Goal: Transaction & Acquisition: Purchase product/service

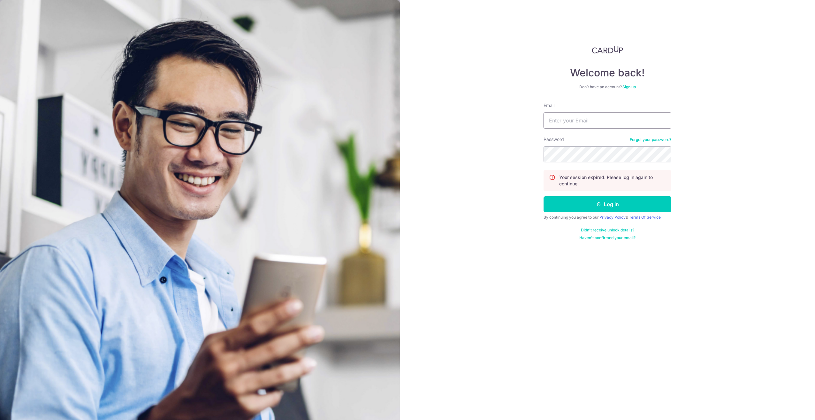
click at [545, 119] on input "Email" at bounding box center [608, 120] width 128 height 16
type input "[EMAIL_ADDRESS][DOMAIN_NAME]"
click at [544, 196] on button "Log in" at bounding box center [608, 204] width 128 height 16
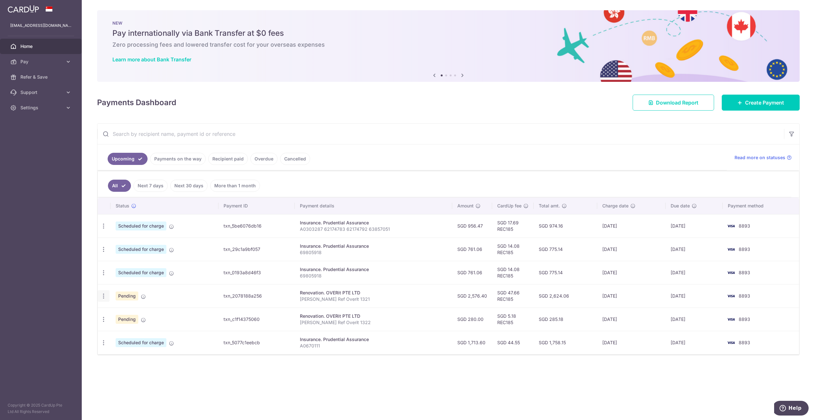
click at [104, 229] on icon "button" at bounding box center [103, 226] width 7 height 7
click at [134, 313] on span "Update payment" at bounding box center [137, 313] width 43 height 8
radio input "true"
type input "2,576.40"
type input "02/10/2025"
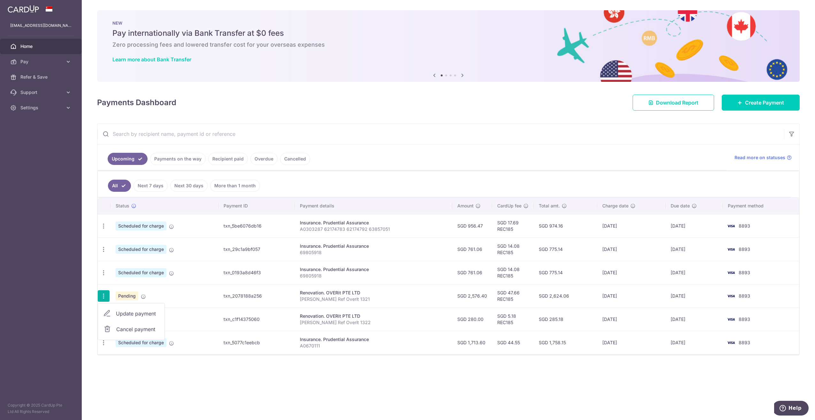
type input "Chia Dian Zhang Ref Overit 1321"
type input "Downpayment for doors"
type input "REC185"
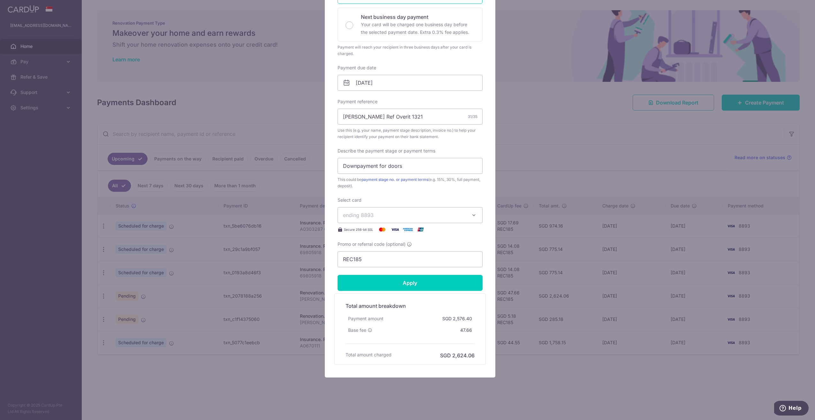
scroll to position [146, 0]
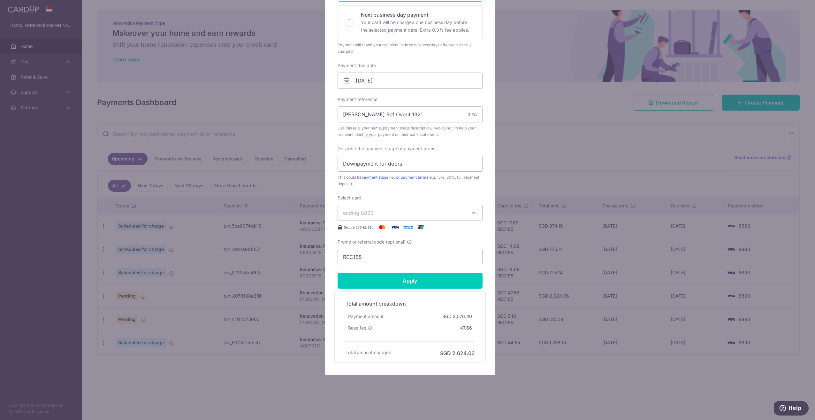
click at [289, 389] on div "Edit payment By clicking apply, you will make changes to all payments to OVERit…" at bounding box center [407, 210] width 815 height 420
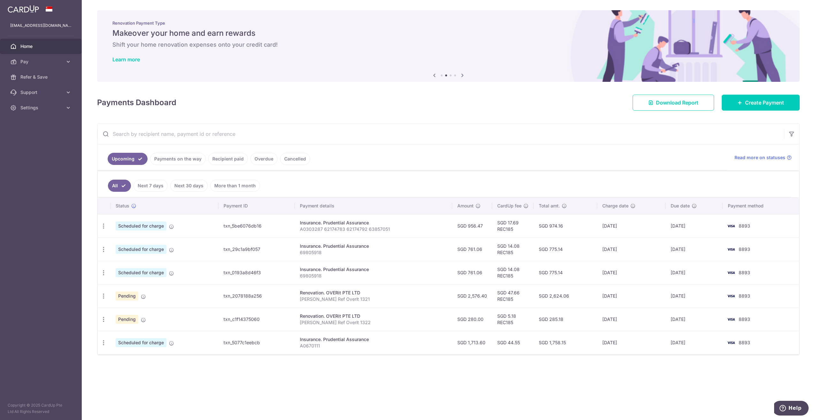
click at [289, 389] on div "× Pause Schedule Pause all future payments in this series Pause just this one p…" at bounding box center [448, 210] width 733 height 420
click at [269, 387] on div "× Pause Schedule Pause all future payments in this series Pause just this one p…" at bounding box center [448, 210] width 733 height 420
click at [107, 293] on div "Update payment Cancel payment" at bounding box center [104, 296] width 12 height 12
click at [102, 229] on icon "button" at bounding box center [103, 226] width 7 height 7
click at [141, 312] on span "Update payment" at bounding box center [137, 313] width 43 height 8
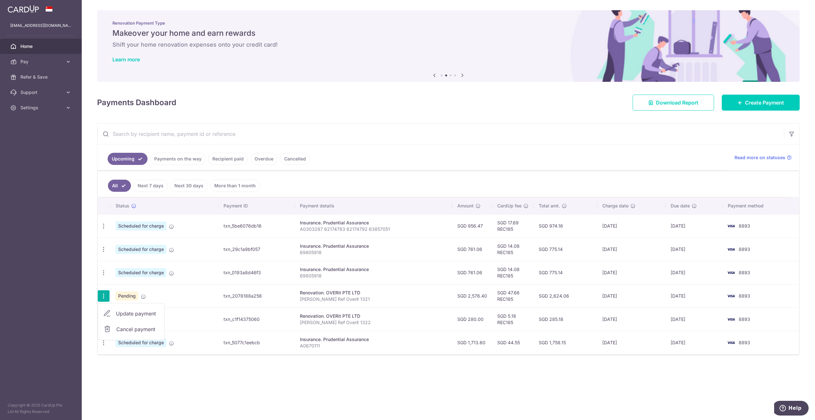
radio input "true"
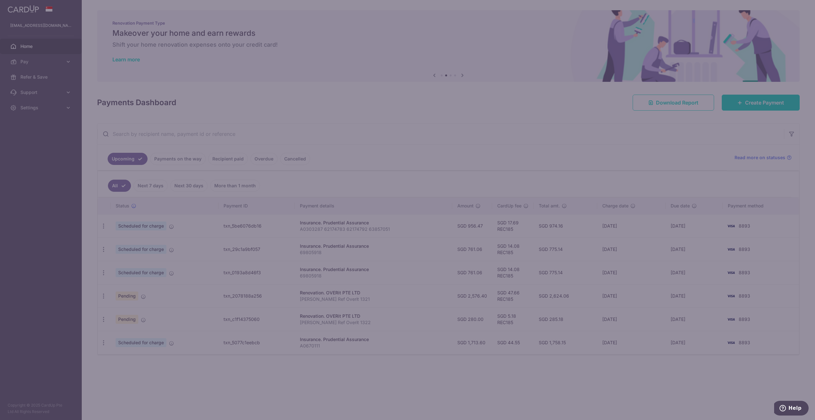
scroll to position [0, 0]
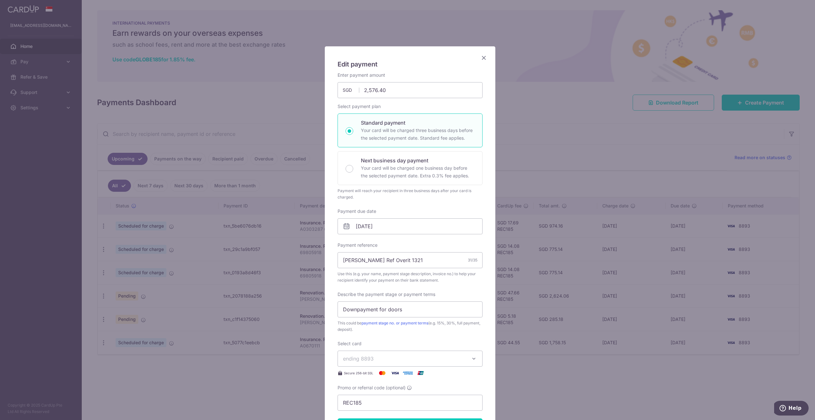
click at [245, 357] on div "Edit payment By clicking apply, you will make changes to all payments to OVERit…" at bounding box center [407, 210] width 815 height 420
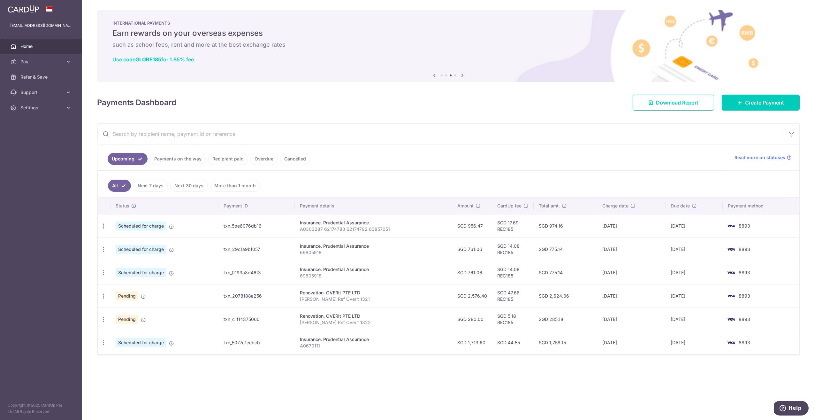
click at [237, 372] on div "× Pause Schedule Pause all future payments in this series Pause just this one p…" at bounding box center [448, 210] width 733 height 420
click at [757, 101] on span "Create Payment" at bounding box center [764, 103] width 39 height 8
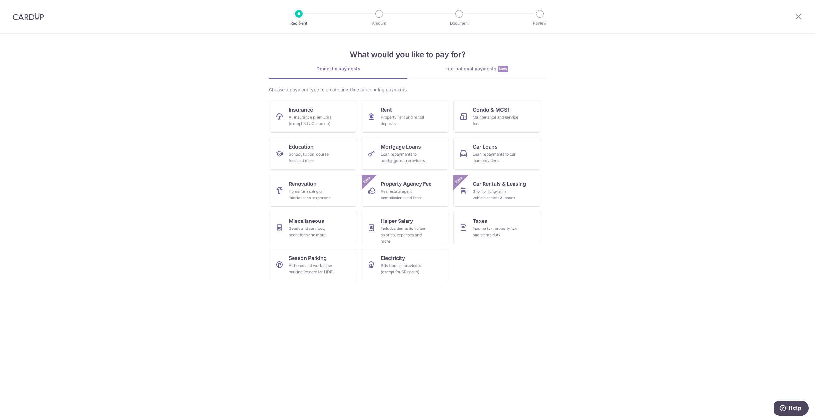
click at [802, 14] on div at bounding box center [798, 16] width 33 height 33
click at [799, 13] on icon at bounding box center [799, 16] width 8 height 8
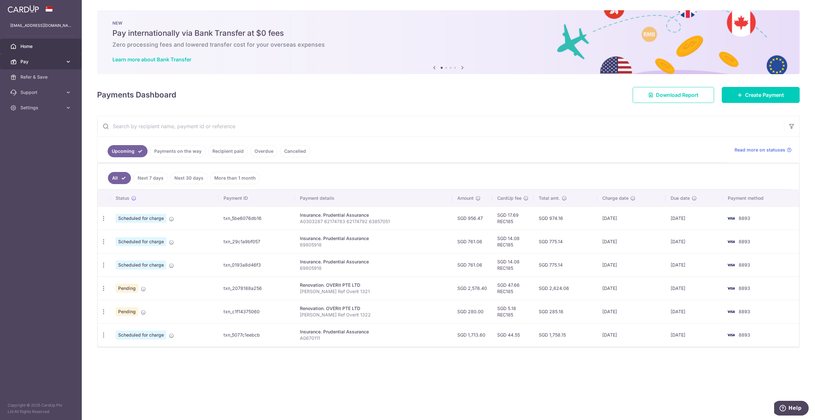
click at [43, 61] on span "Pay" at bounding box center [41, 61] width 42 height 6
click at [43, 95] on span "Recipients" at bounding box center [41, 92] width 42 height 6
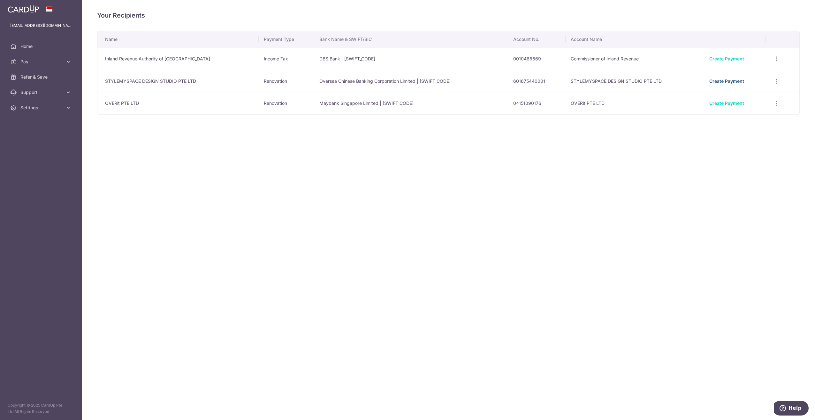
click at [718, 80] on link "Create Payment" at bounding box center [726, 80] width 35 height 5
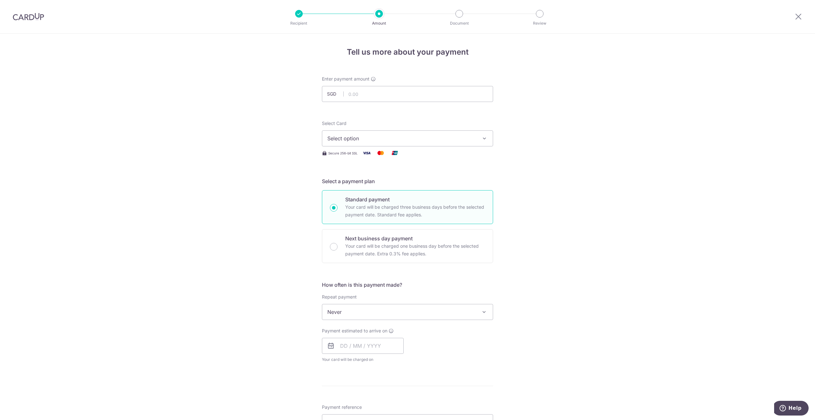
click at [103, 318] on div "Tell us more about your payment Enter payment amount SGD Select Card Select opt…" at bounding box center [407, 344] width 815 height 621
click at [409, 102] on form "Enter payment amount SGD Select Card Select option Add credit card Your Cards *…" at bounding box center [407, 350] width 171 height 548
click at [396, 98] on input "text" at bounding box center [407, 94] width 171 height 16
type input "12,274.00"
click at [385, 137] on span "Select option" at bounding box center [401, 138] width 149 height 8
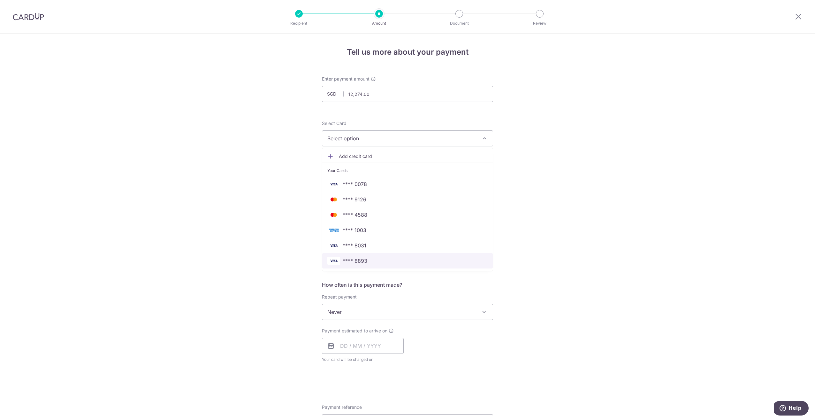
click at [431, 266] on link "**** 8893" at bounding box center [407, 260] width 171 height 15
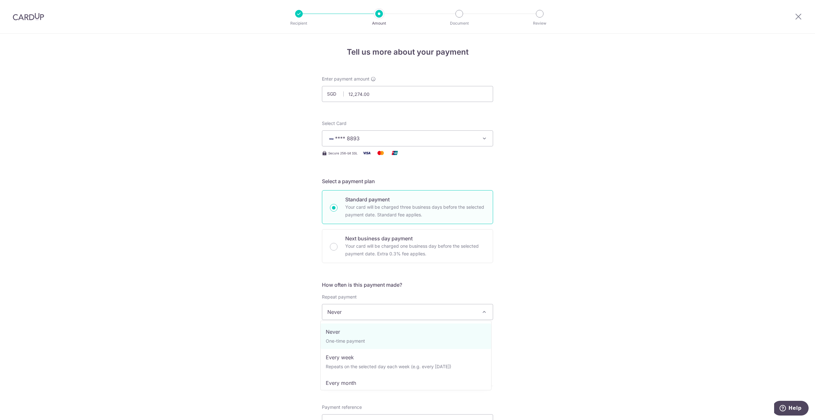
click at [438, 312] on span "Never" at bounding box center [407, 311] width 171 height 15
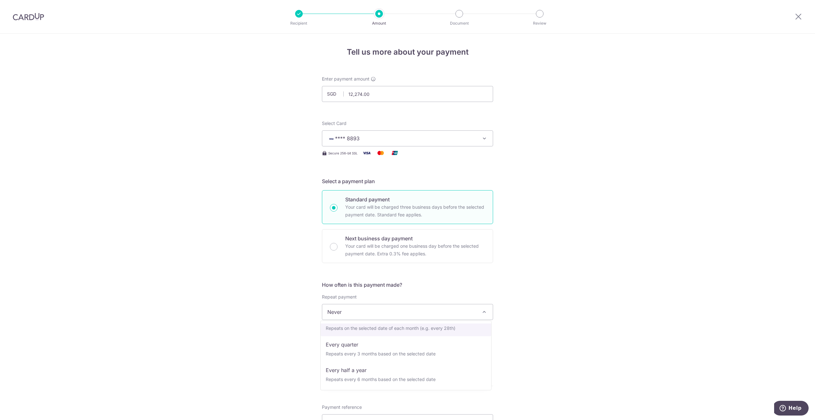
select select "3"
click at [386, 341] on input "text" at bounding box center [363, 346] width 82 height 16
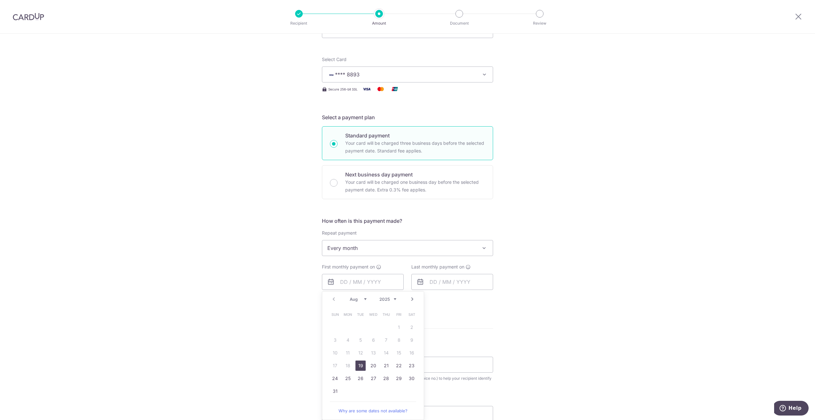
click at [357, 368] on link "19" at bounding box center [360, 365] width 10 height 10
type input "[DATE]"
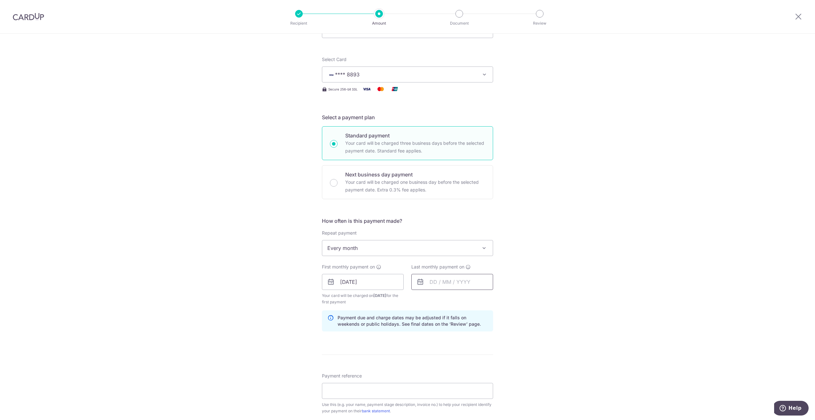
click at [448, 285] on input "text" at bounding box center [452, 282] width 82 height 16
click at [498, 297] on link "Next" at bounding box center [502, 299] width 8 height 8
click at [432, 366] on link "20" at bounding box center [437, 365] width 10 height 10
type input "20/10/2025"
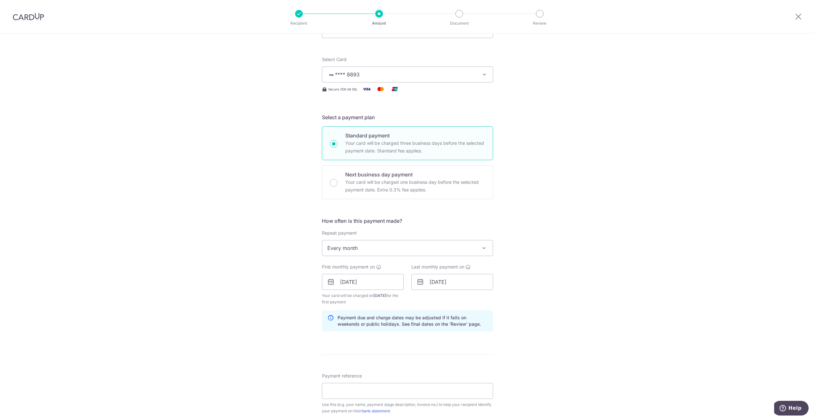
click at [445, 356] on form "Enter payment amount SGD 12,274.00 12274.00 Select Card **** 8893 Add credit ca…" at bounding box center [407, 302] width 171 height 581
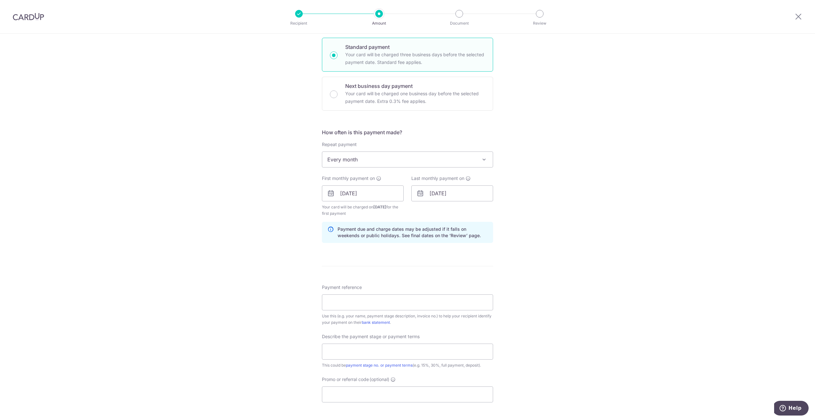
scroll to position [160, 0]
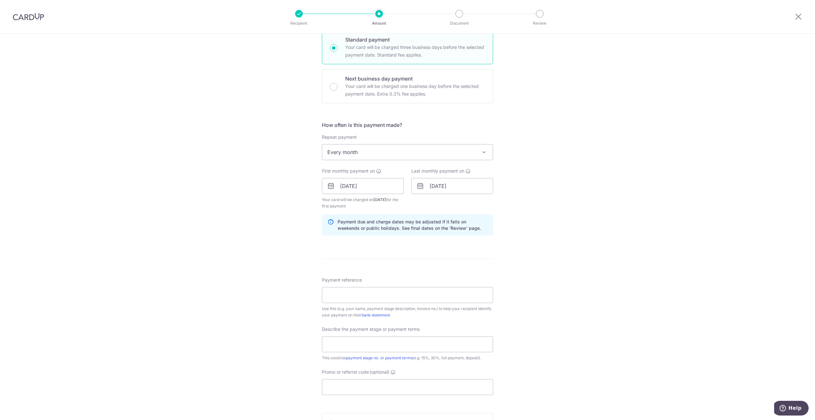
drag, startPoint x: 605, startPoint y: 356, endPoint x: 596, endPoint y: 344, distance: 15.3
click at [605, 356] on div "Tell us more about your payment Enter payment amount SGD 12,274.00 12274.00 Sel…" at bounding box center [407, 200] width 815 height 653
click at [448, 293] on input "Payment reference" at bounding box center [407, 295] width 171 height 16
paste input "Dian Zhang MYX11H"
type input "Dian Zhang MYX11H"
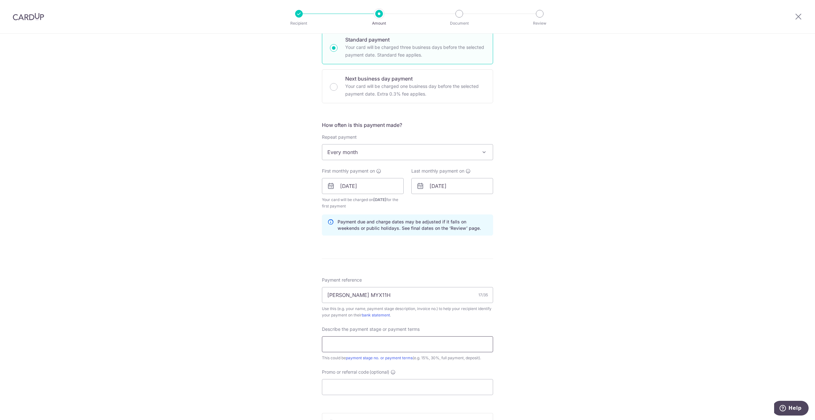
click at [369, 343] on input "text" at bounding box center [407, 344] width 171 height 16
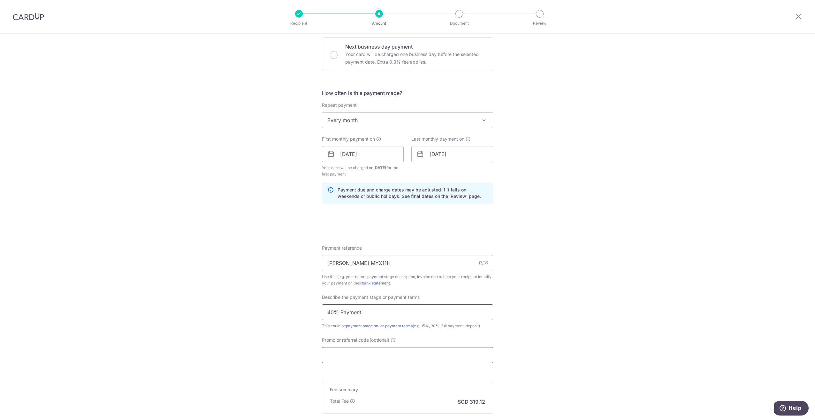
type input "40% Payment"
click at [412, 350] on input "Promo or referral code (optional)" at bounding box center [407, 355] width 171 height 16
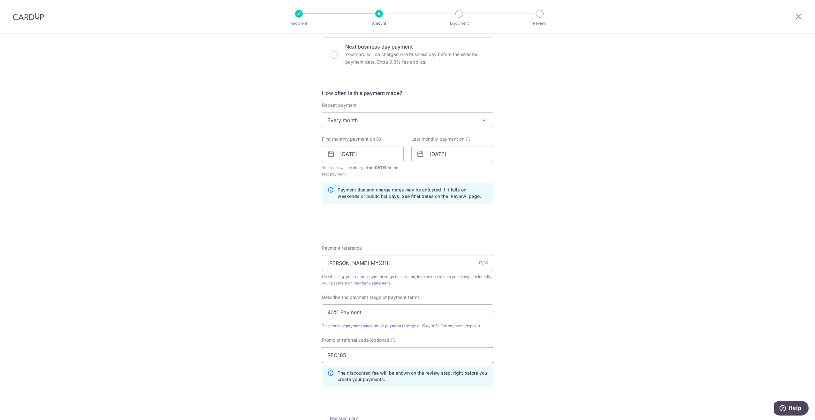
type input "REC185"
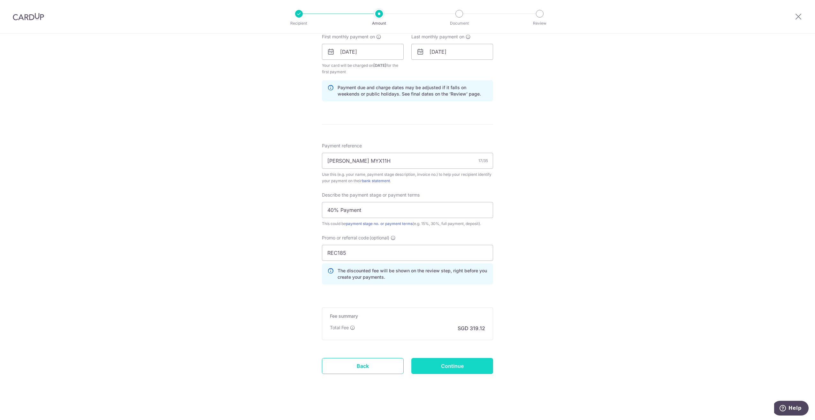
click at [459, 362] on input "Continue" at bounding box center [452, 366] width 82 height 16
type input "Create Schedule"
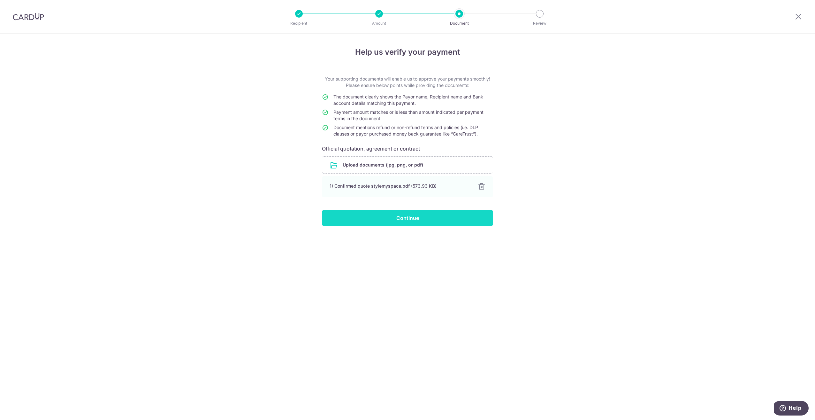
click at [446, 217] on input "Continue" at bounding box center [407, 218] width 171 height 16
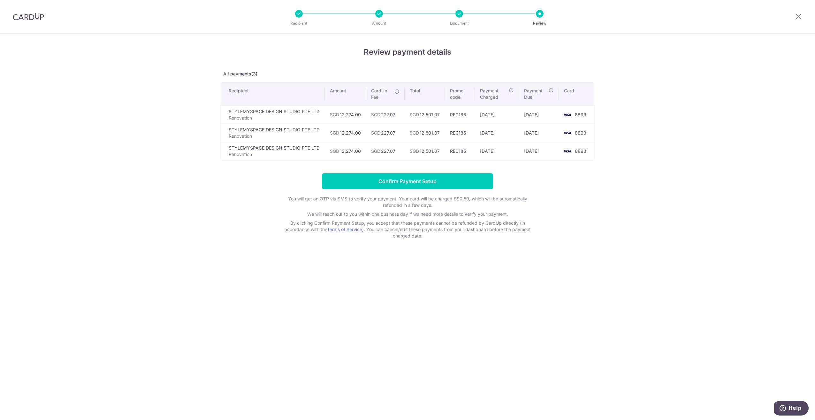
click at [202, 327] on div "Review payment details All payments(3) Recipient Amount CardUp Fee Total Promo …" at bounding box center [407, 227] width 815 height 386
click at [44, 293] on div "Review payment details All payments(3) Recipient Amount CardUp Fee Total Promo …" at bounding box center [407, 227] width 815 height 386
click at [124, 338] on div "Review payment details All payments(3) Recipient Amount CardUp Fee Total Promo …" at bounding box center [407, 227] width 815 height 386
click at [134, 339] on div "Review payment details All payments(3) Recipient Amount CardUp Fee Total Promo …" at bounding box center [407, 227] width 815 height 386
